Goal: Transaction & Acquisition: Purchase product/service

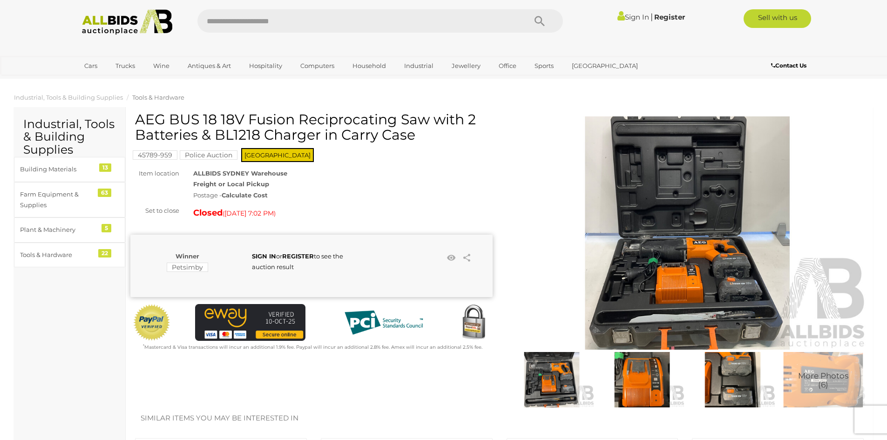
click at [689, 252] on img at bounding box center [688, 232] width 362 height 233
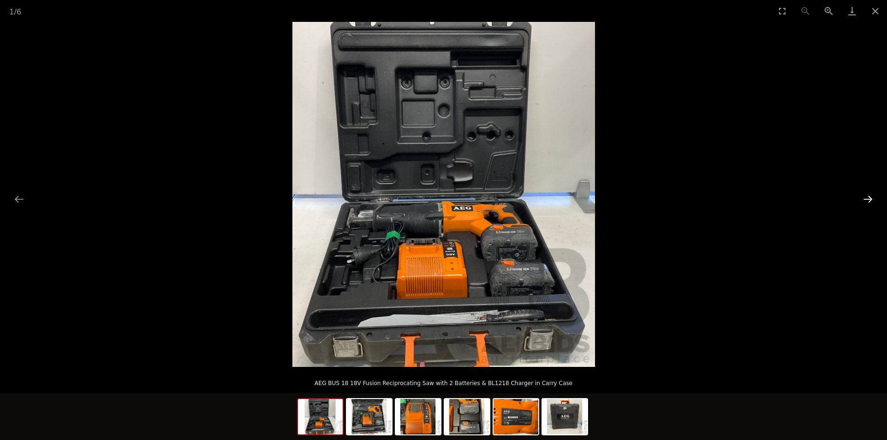
click at [870, 202] on button "Next slide" at bounding box center [869, 199] width 20 height 18
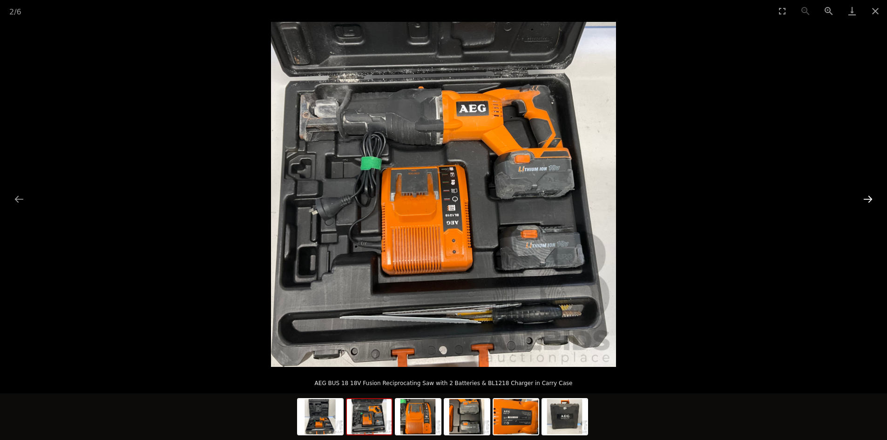
click at [870, 200] on button "Next slide" at bounding box center [869, 199] width 20 height 18
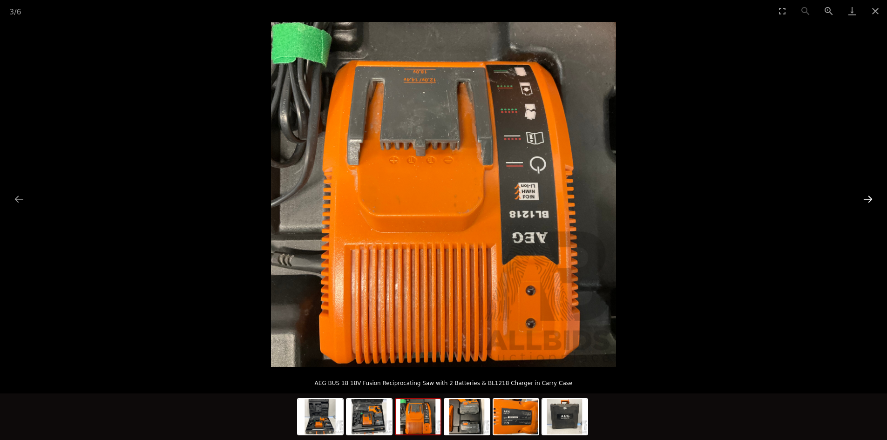
click at [870, 200] on button "Next slide" at bounding box center [869, 199] width 20 height 18
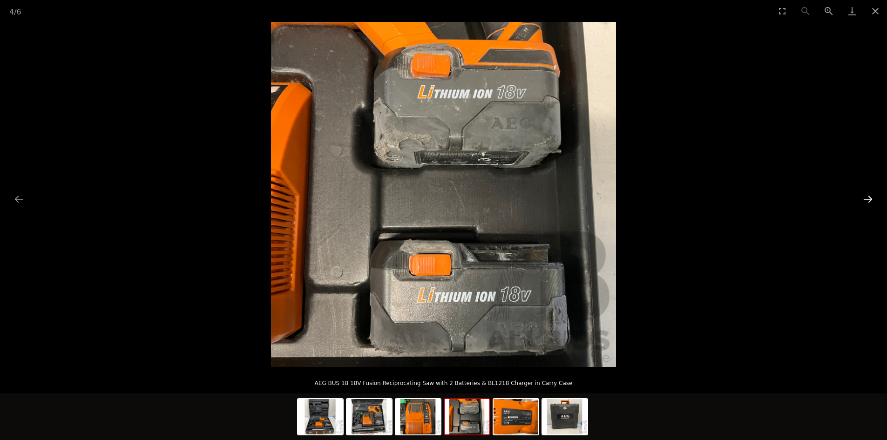
click at [870, 200] on button "Next slide" at bounding box center [869, 199] width 20 height 18
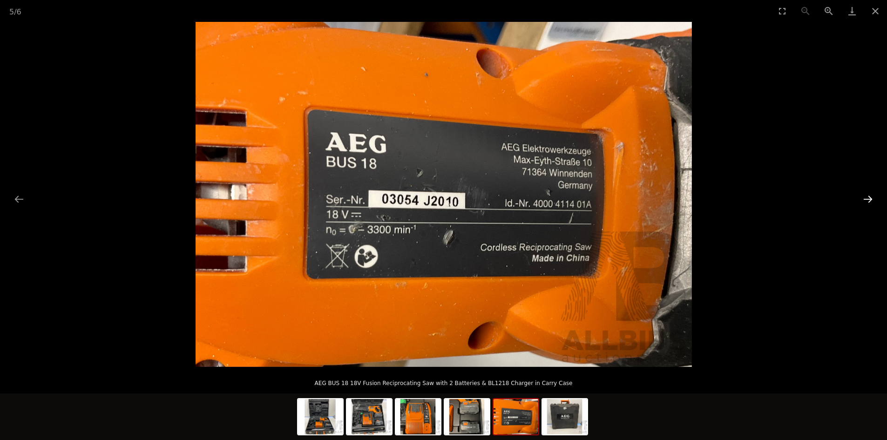
click at [870, 200] on button "Next slide" at bounding box center [869, 199] width 20 height 18
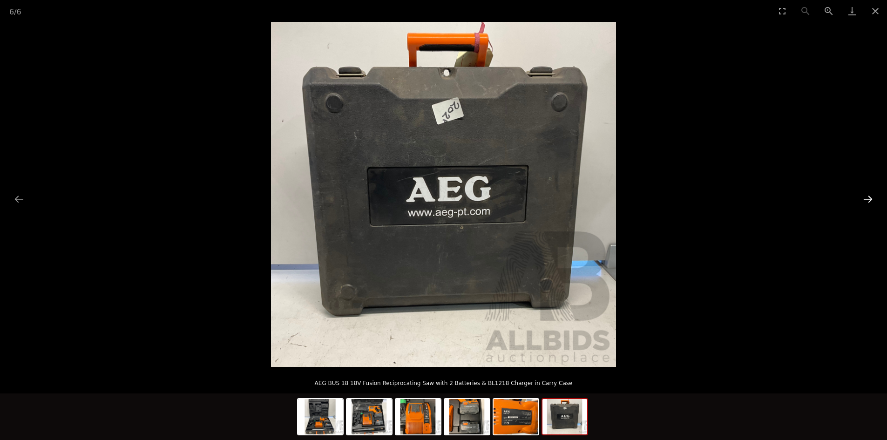
click at [870, 200] on button "Next slide" at bounding box center [869, 199] width 20 height 18
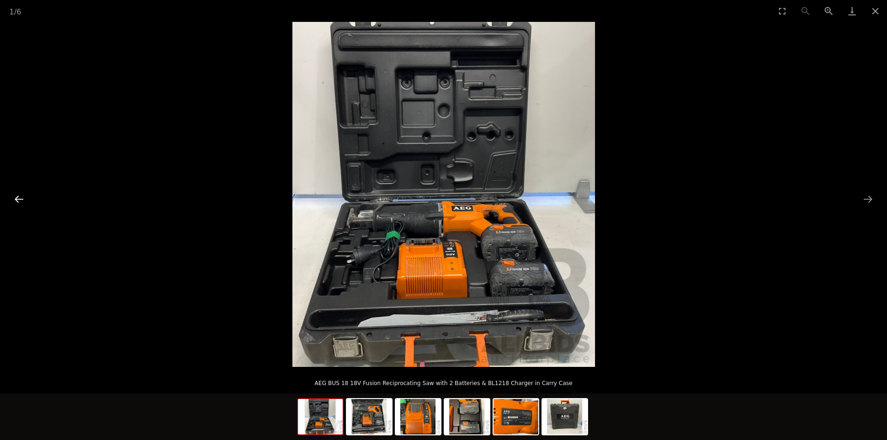
click at [14, 199] on button "Previous slide" at bounding box center [19, 199] width 20 height 18
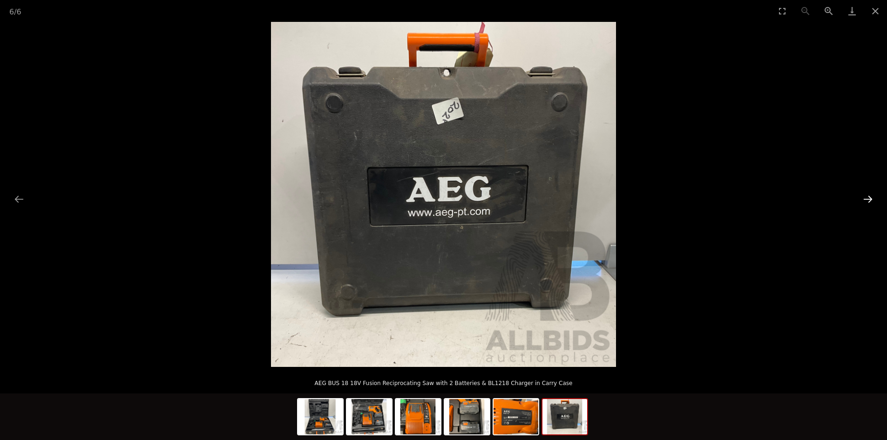
click at [869, 200] on button "Next slide" at bounding box center [869, 199] width 20 height 18
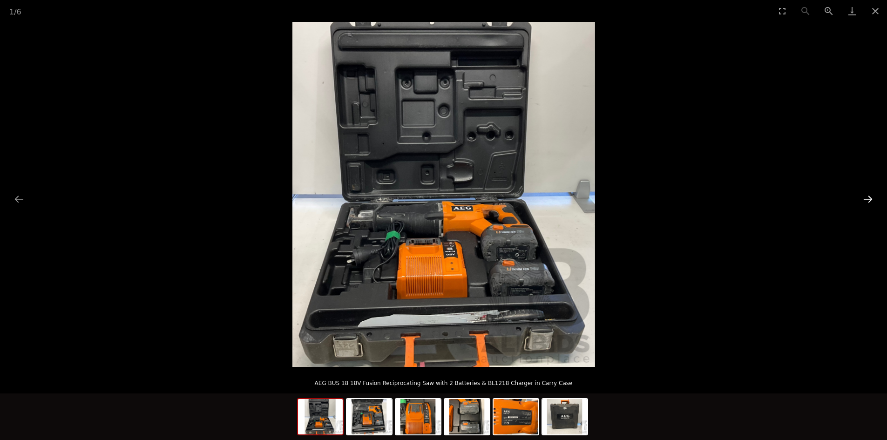
click at [869, 200] on button "Next slide" at bounding box center [869, 199] width 20 height 18
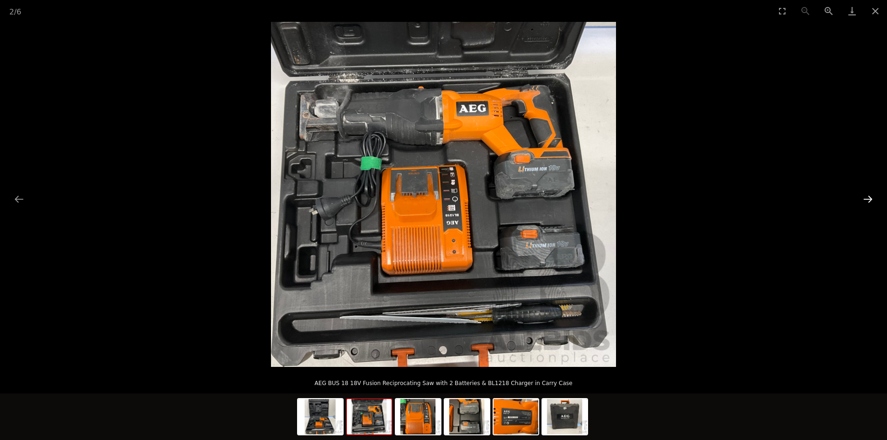
click at [869, 200] on button "Next slide" at bounding box center [869, 199] width 20 height 18
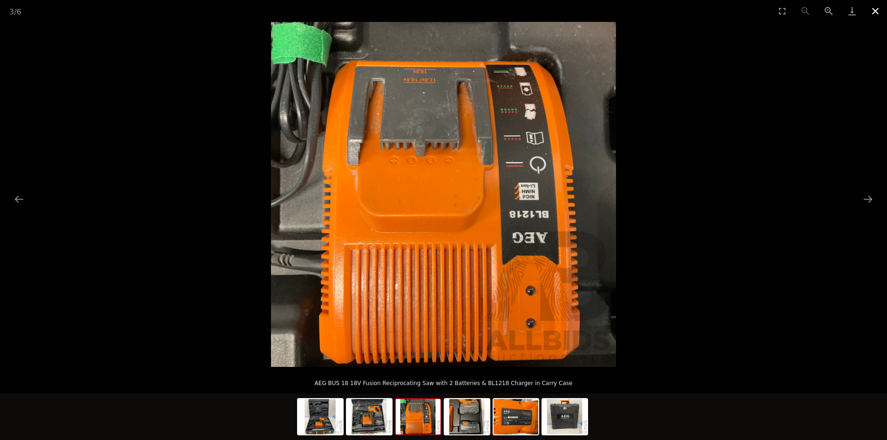
click at [874, 10] on button "Close gallery" at bounding box center [875, 11] width 23 height 22
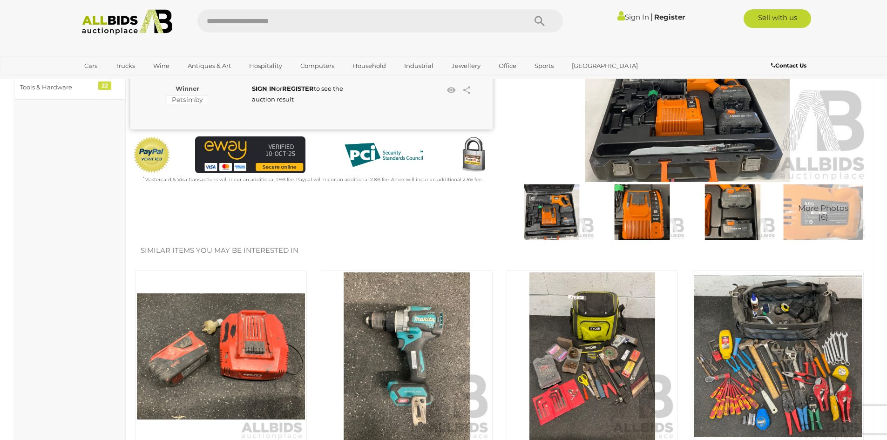
scroll to position [47, 0]
